Goal: Navigation & Orientation: Find specific page/section

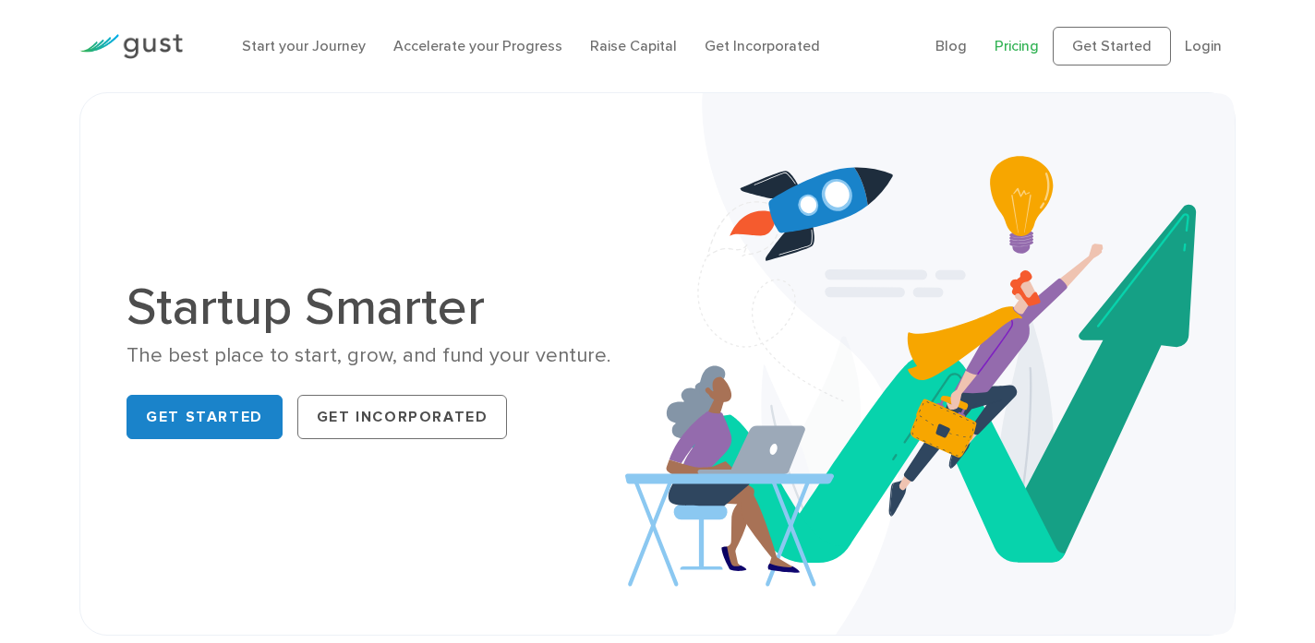
click at [1012, 39] on link "Pricing" at bounding box center [1016, 46] width 44 height 18
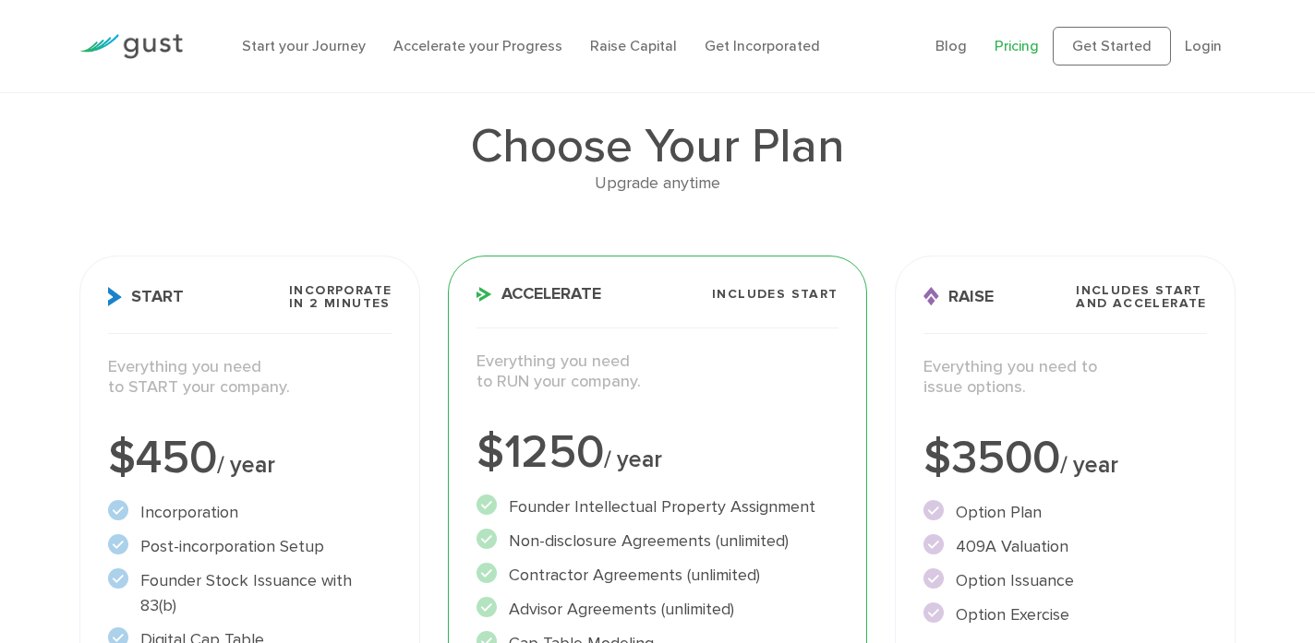
scroll to position [97, 0]
click at [341, 307] on span "Incorporate in 2 Minutes" at bounding box center [340, 299] width 102 height 26
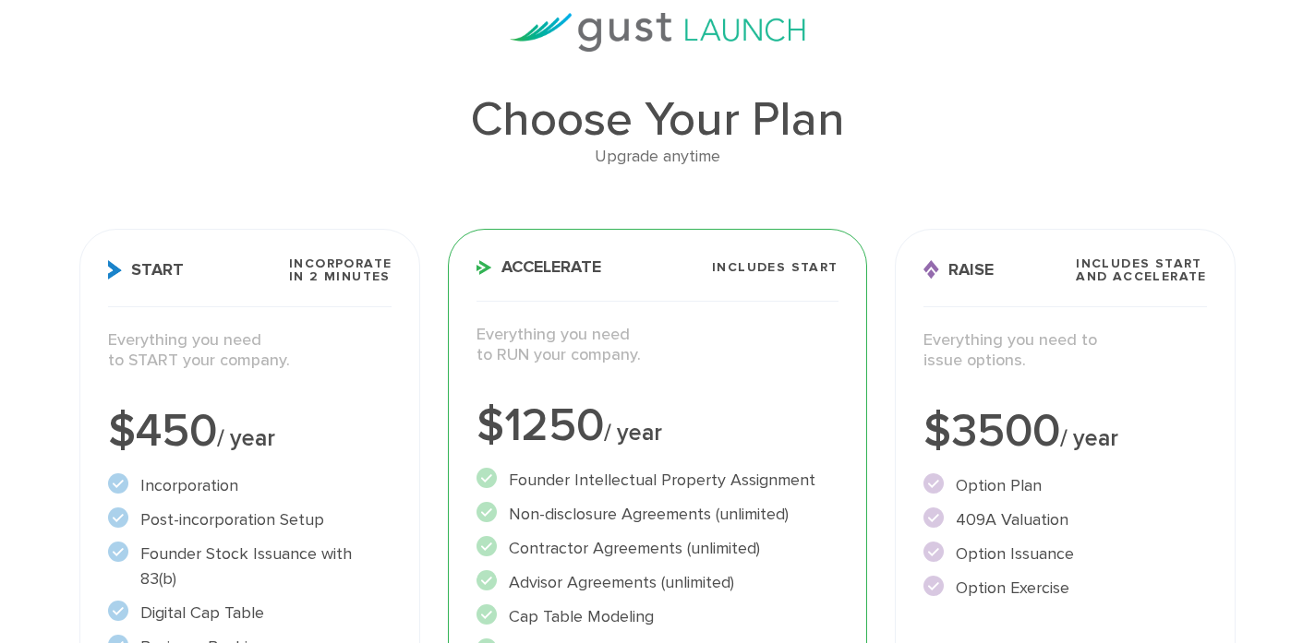
scroll to position [0, 0]
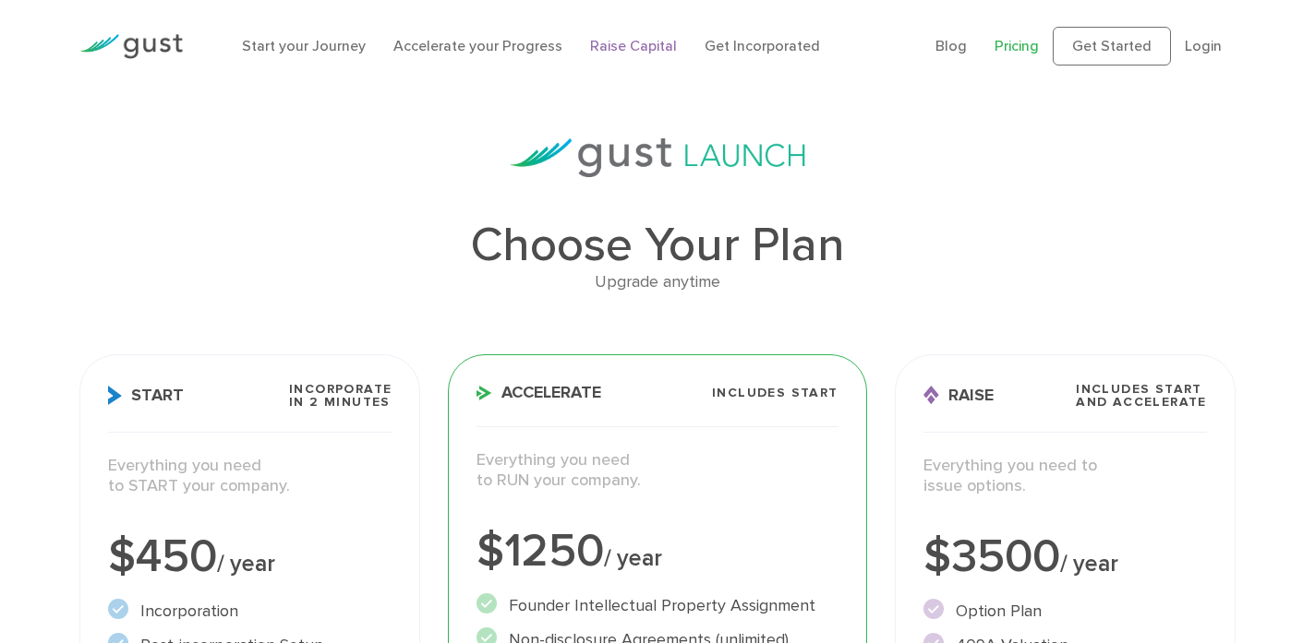
click at [607, 42] on link "Raise Capital" at bounding box center [633, 46] width 87 height 18
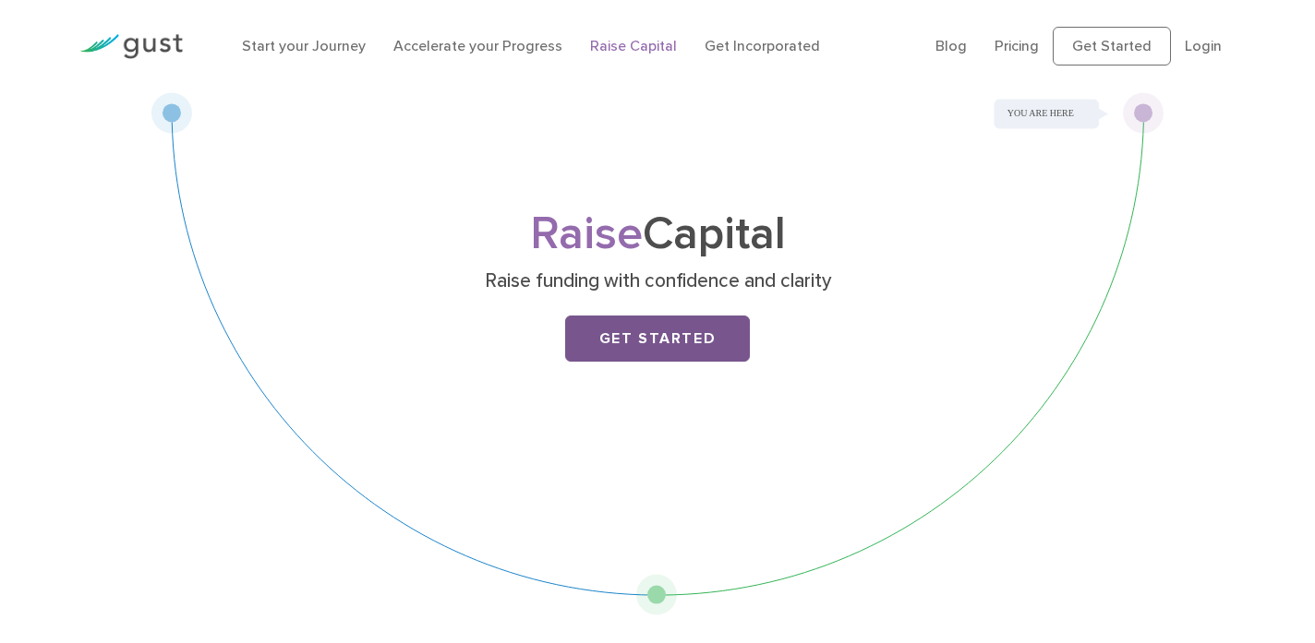
click at [612, 344] on link "Get Started" at bounding box center [657, 339] width 185 height 46
click at [309, 43] on link "Start your Journey" at bounding box center [304, 46] width 124 height 18
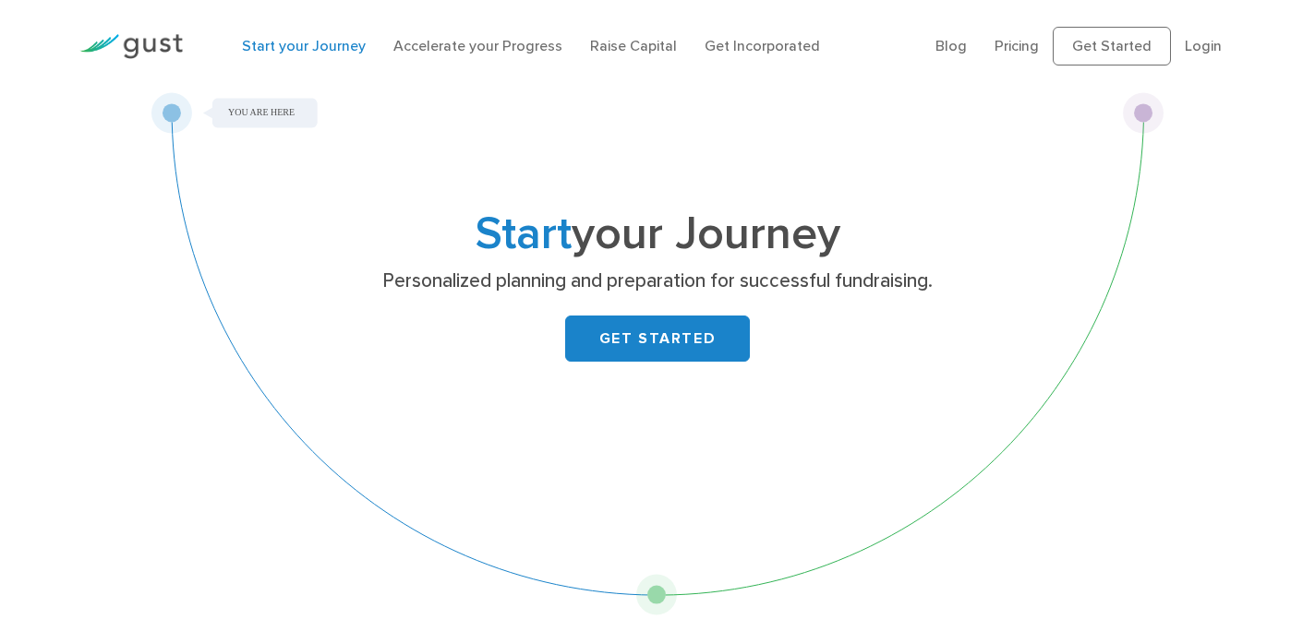
click at [309, 43] on link "Start your Journey" at bounding box center [304, 46] width 124 height 18
click at [480, 43] on link "Accelerate your Progress" at bounding box center [477, 46] width 169 height 18
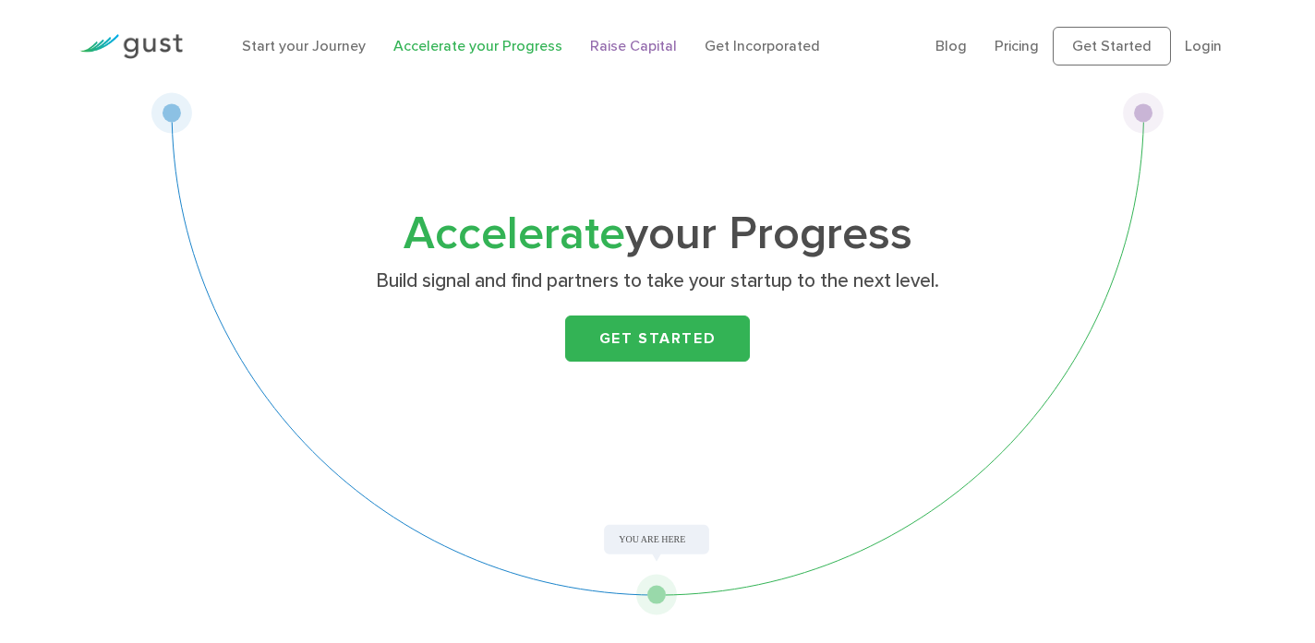
click at [629, 42] on link "Raise Capital" at bounding box center [633, 46] width 87 height 18
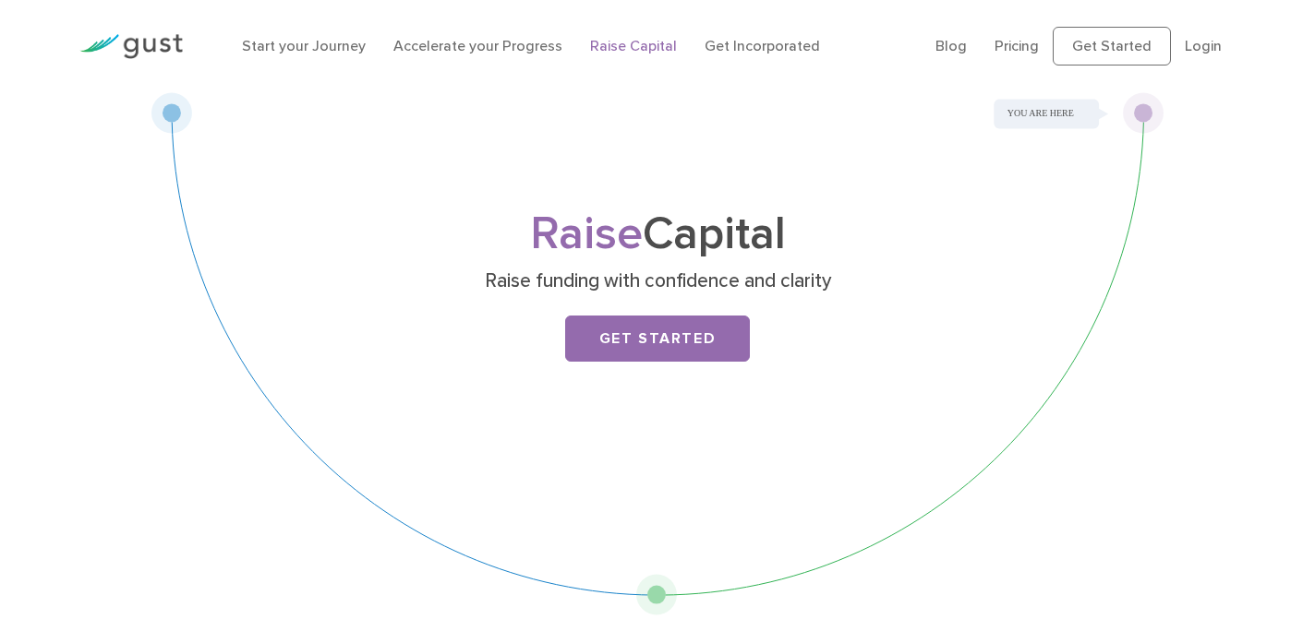
click at [756, 37] on link "Get Incorporated" at bounding box center [761, 46] width 115 height 18
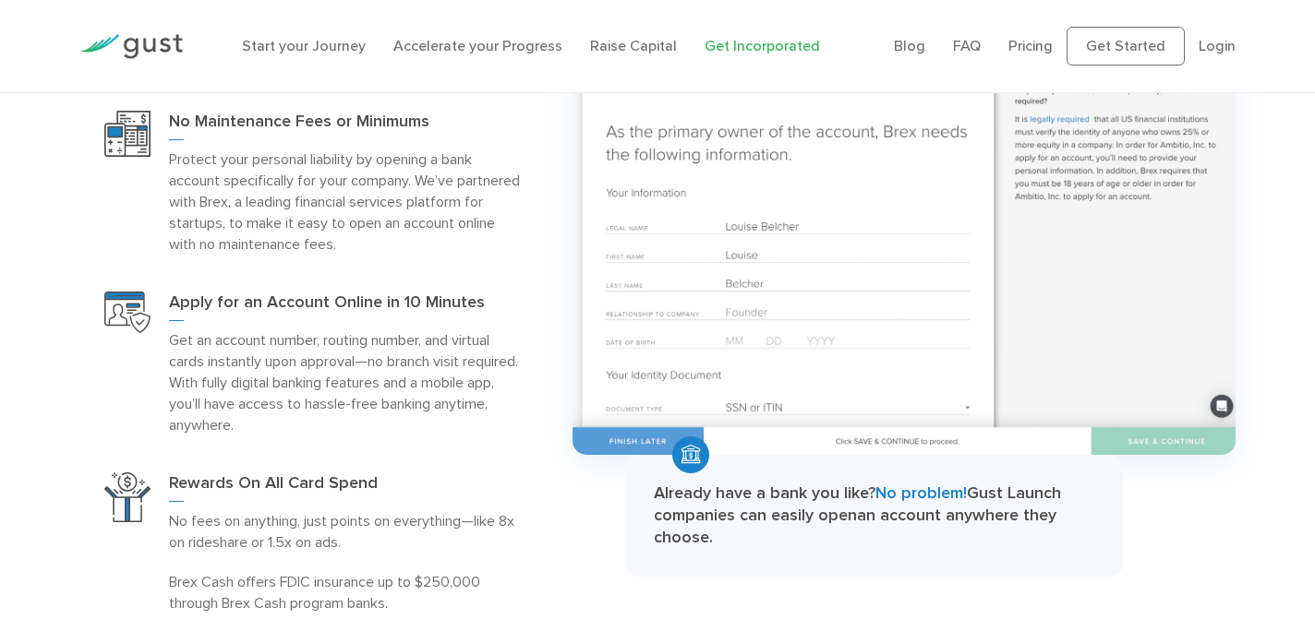
scroll to position [2066, 0]
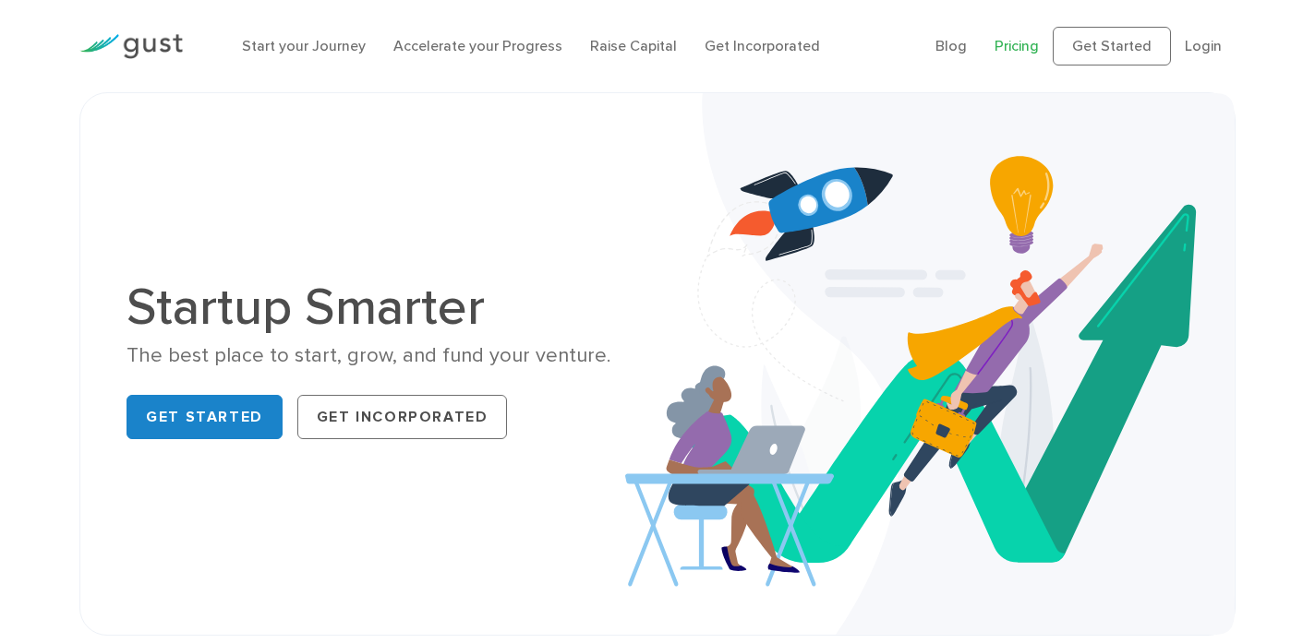
click at [1023, 52] on link "Pricing" at bounding box center [1016, 46] width 44 height 18
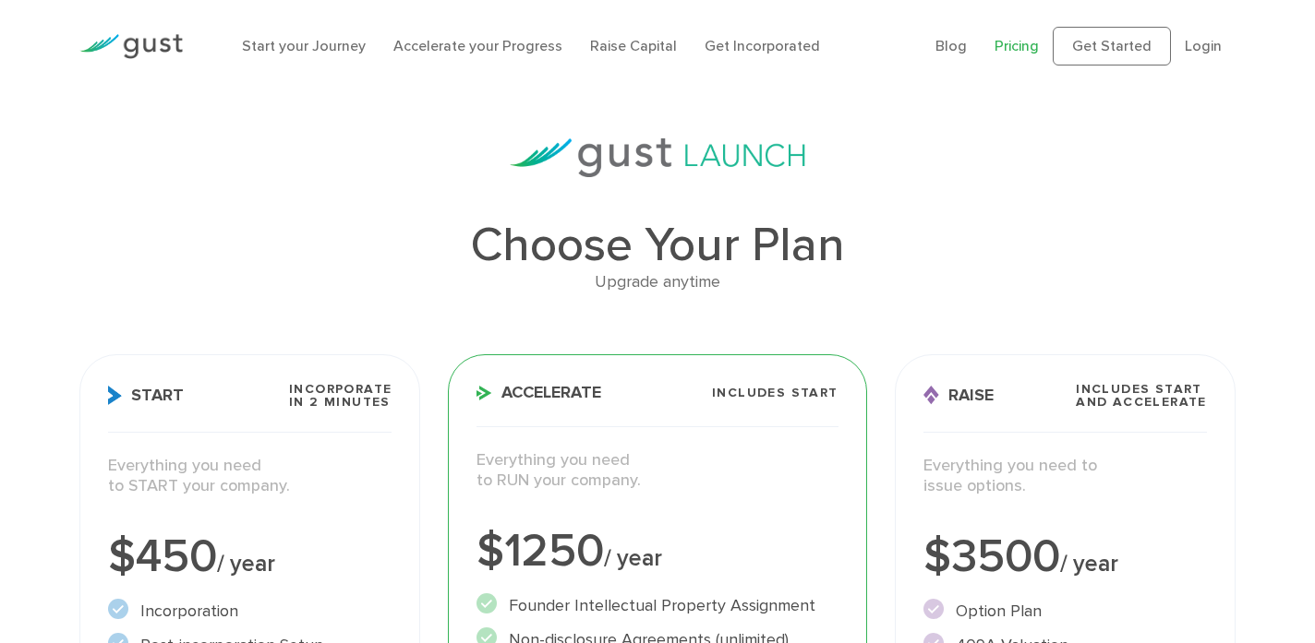
click at [160, 55] on img at bounding box center [130, 46] width 103 height 25
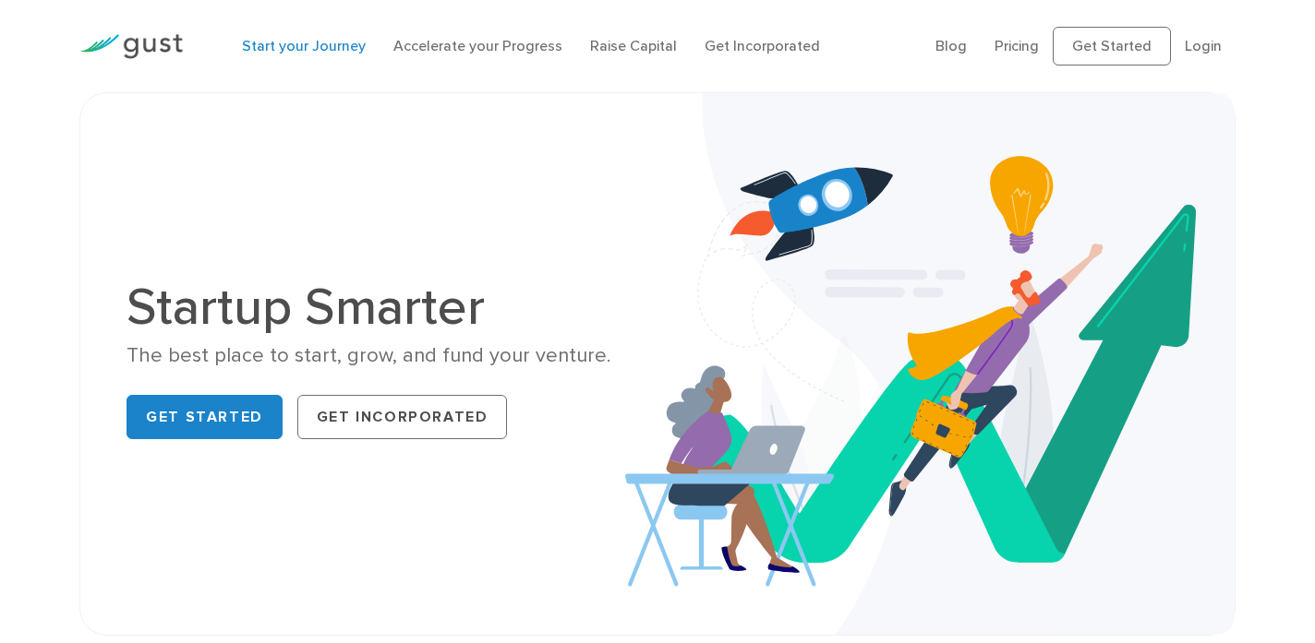
click at [301, 49] on link "Start your Journey" at bounding box center [304, 46] width 124 height 18
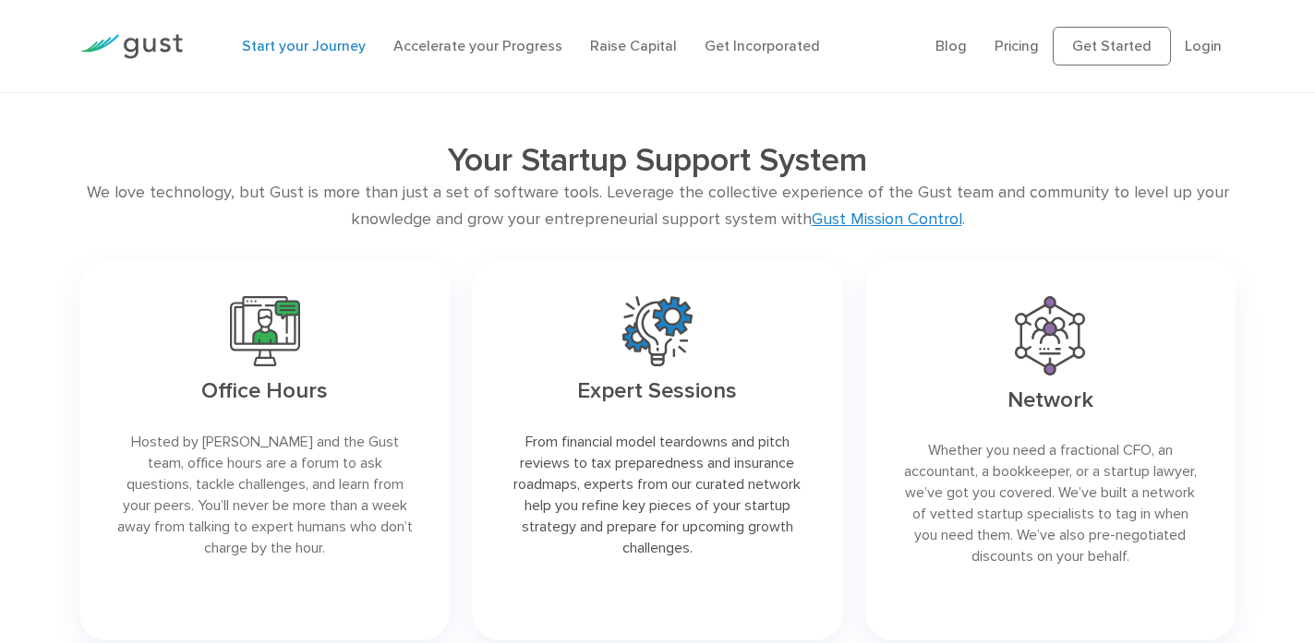
scroll to position [2734, 0]
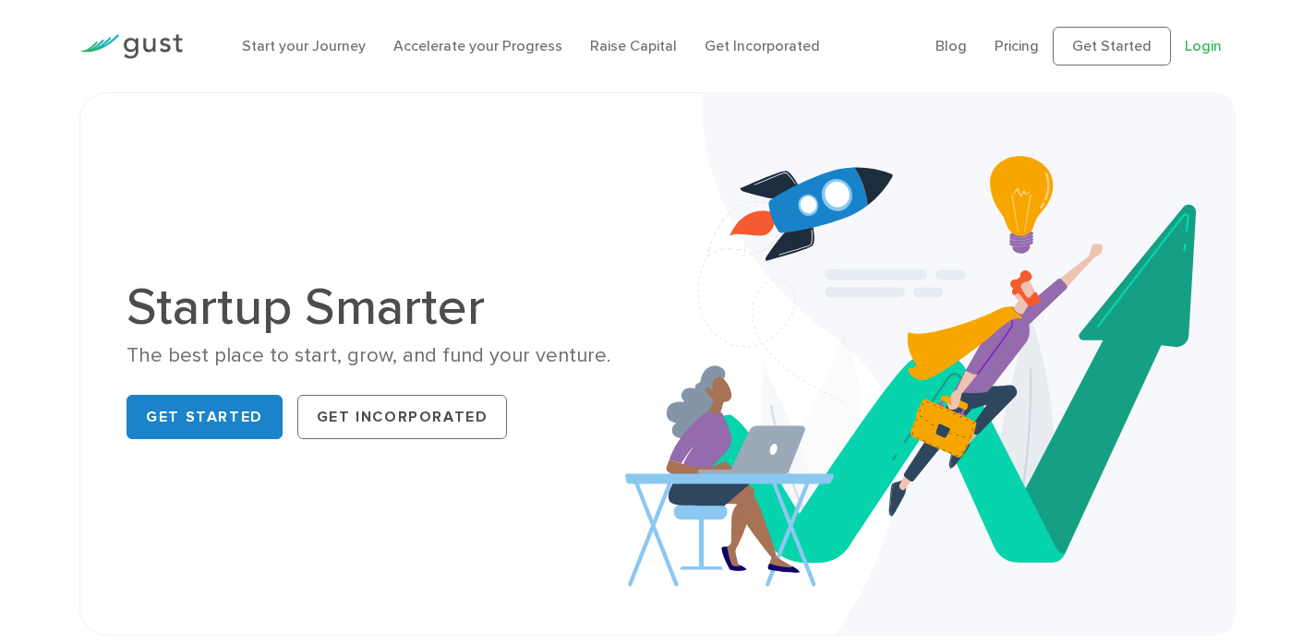
click at [1200, 53] on link "Login" at bounding box center [1202, 46] width 37 height 18
